Goal: Transaction & Acquisition: Book appointment/travel/reservation

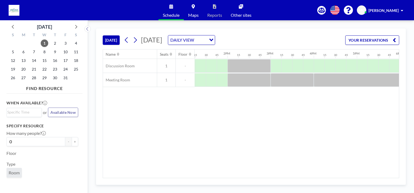
scroll to position [0, 575]
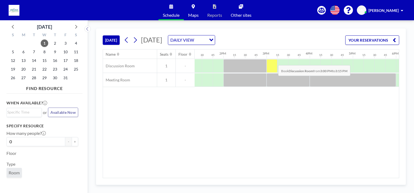
click at [274, 61] on div at bounding box center [272, 65] width 11 height 13
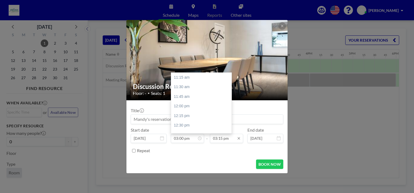
scroll to position [144, 0]
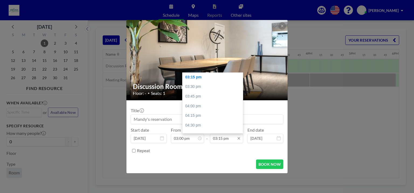
click at [220, 139] on input "03:15 pm" at bounding box center [226, 137] width 33 height 9
click at [202, 109] on div "05:00 pm" at bounding box center [214, 109] width 63 height 10
type input "05:00 pm"
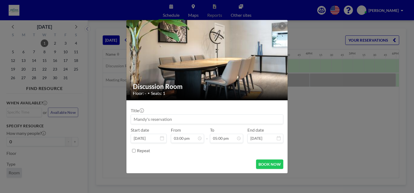
scroll to position [652, 0]
click at [267, 163] on button "BOOK NOW" at bounding box center [269, 163] width 27 height 9
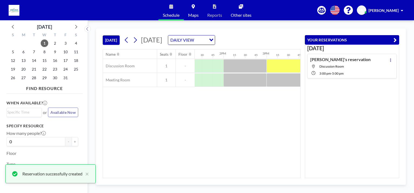
click at [264, 125] on div "Name Seats Floor 12AM 15 30 45 1AM 15 30 45 2AM 15 30 45 3AM 15 30 45 4AM 15 30…" at bounding box center [201, 113] width 197 height 128
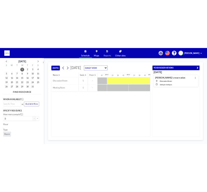
scroll to position [0, 634]
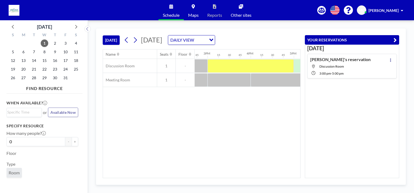
click at [396, 39] on icon "button" at bounding box center [395, 40] width 3 height 6
